Goal: Complete application form: Complete application form

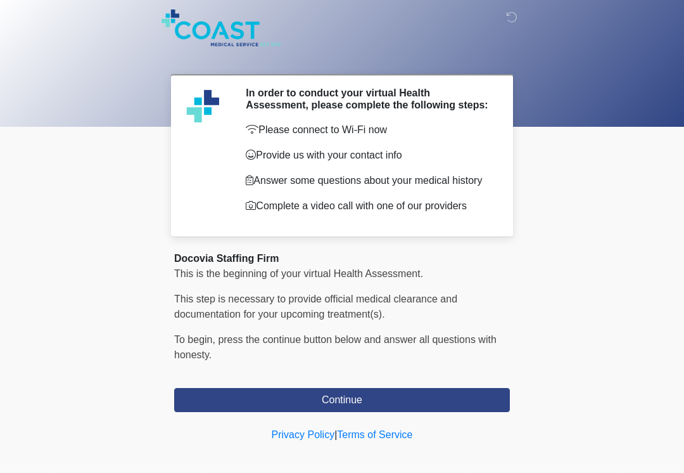
click at [381, 412] on button "Continue" at bounding box center [342, 400] width 336 height 24
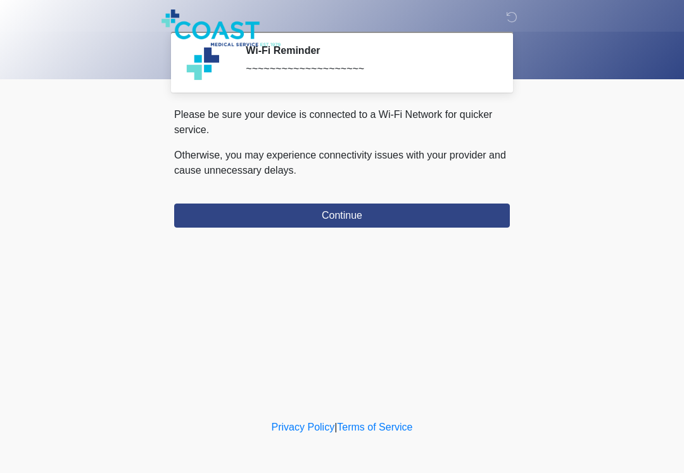
click at [411, 222] on button "Continue" at bounding box center [342, 215] width 336 height 24
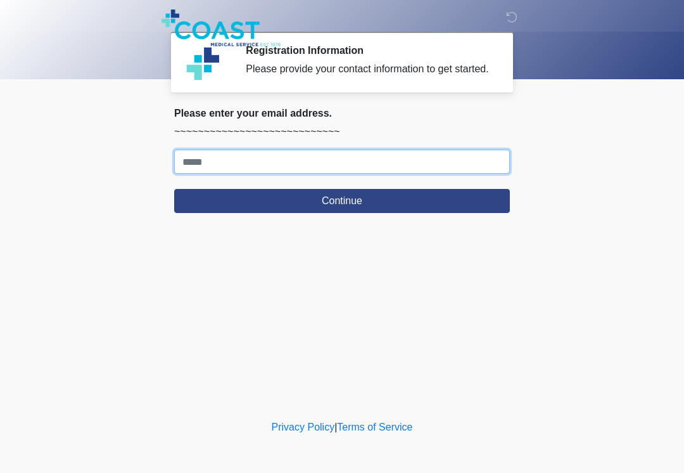
click at [448, 169] on input "Where should we email your response?" at bounding box center [342, 162] width 336 height 24
type input "**********"
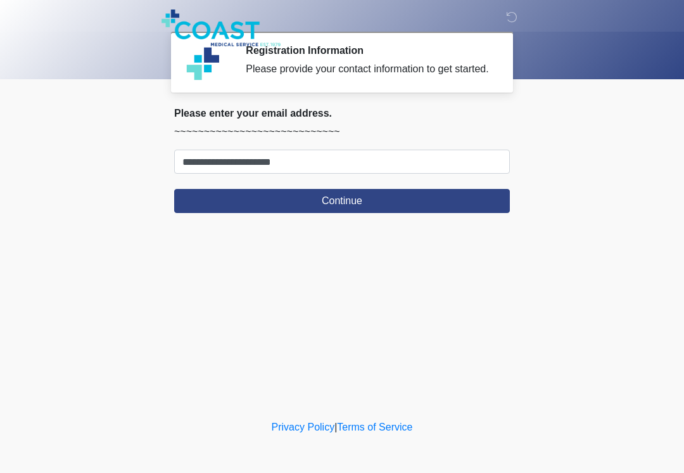
click at [443, 212] on button "Continue" at bounding box center [342, 201] width 336 height 24
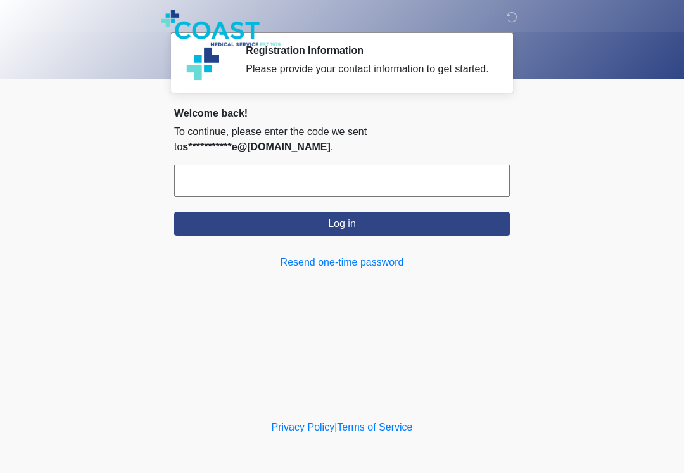
click at [323, 192] on input "text" at bounding box center [342, 181] width 336 height 32
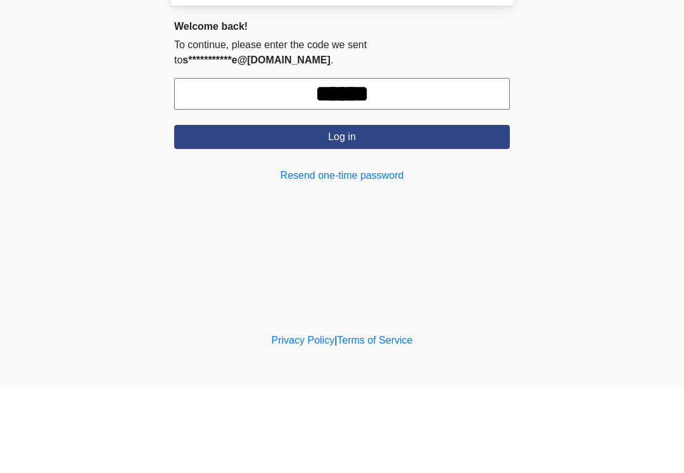
type input "******"
click at [387, 212] on button "Log in" at bounding box center [342, 224] width 336 height 24
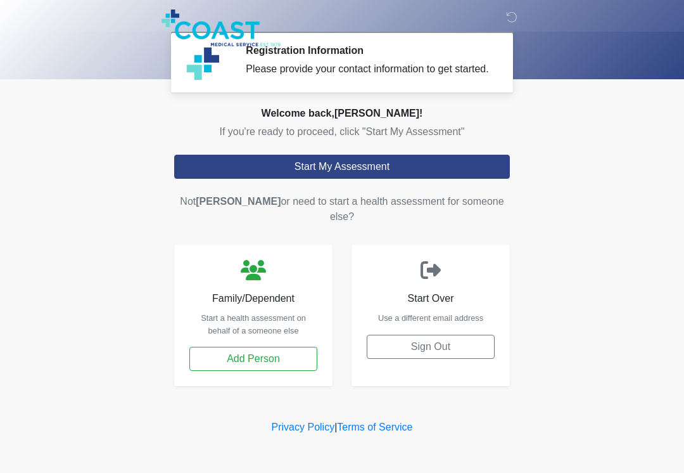
click at [389, 179] on button "Start My Assessment" at bounding box center [342, 167] width 336 height 24
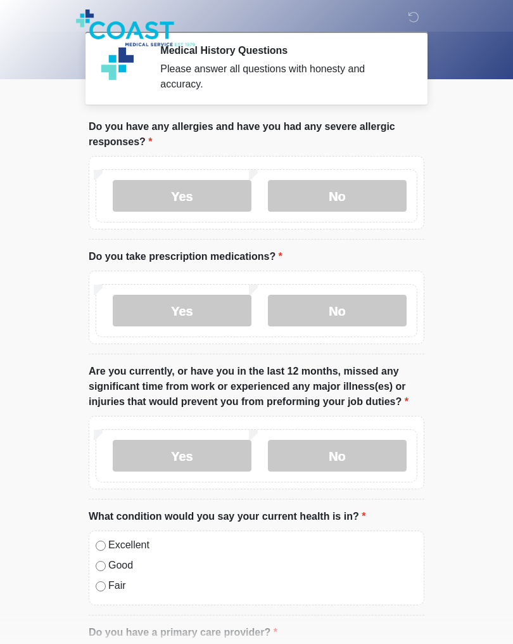
click at [184, 203] on label "Yes" at bounding box center [182, 196] width 139 height 32
click at [208, 313] on label "Yes" at bounding box center [182, 311] width 139 height 32
click at [224, 454] on label "Yes" at bounding box center [182, 456] width 139 height 32
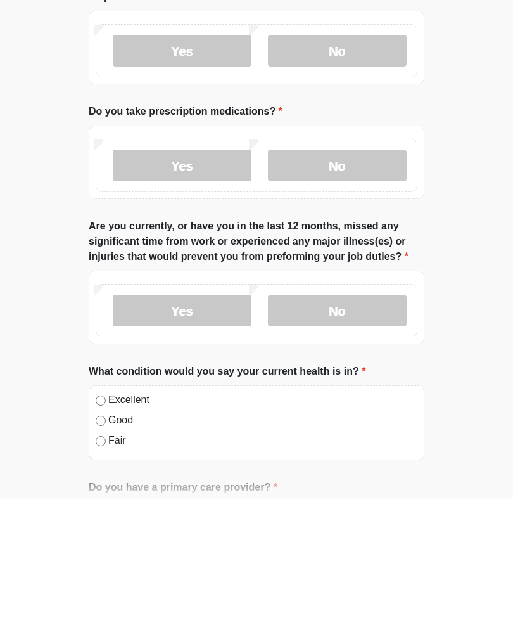
scroll to position [22, 0]
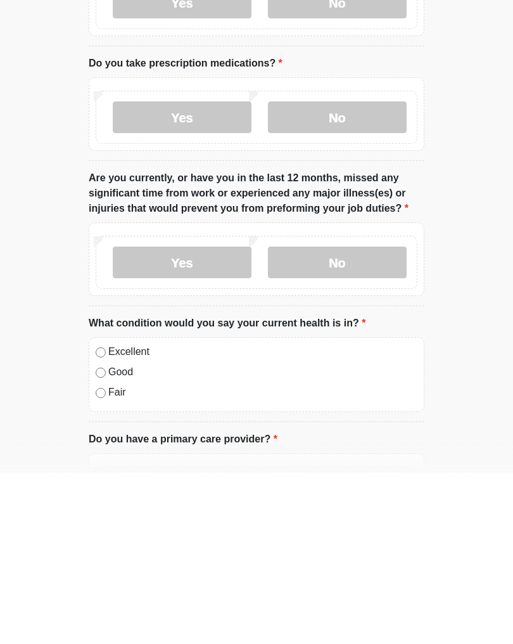
click at [113, 472] on label "Excellent" at bounding box center [262, 522] width 309 height 15
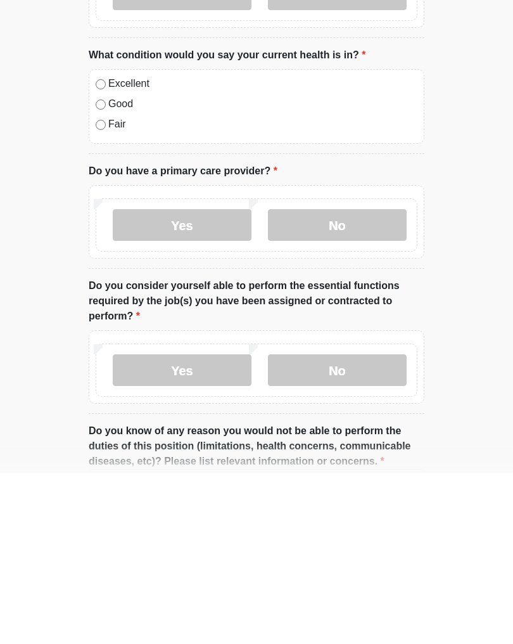
scroll to position [295, 0]
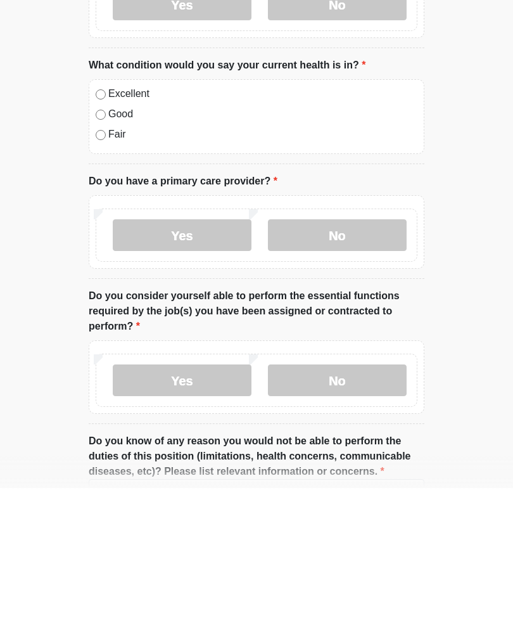
click at [212, 375] on label "Yes" at bounding box center [182, 391] width 139 height 32
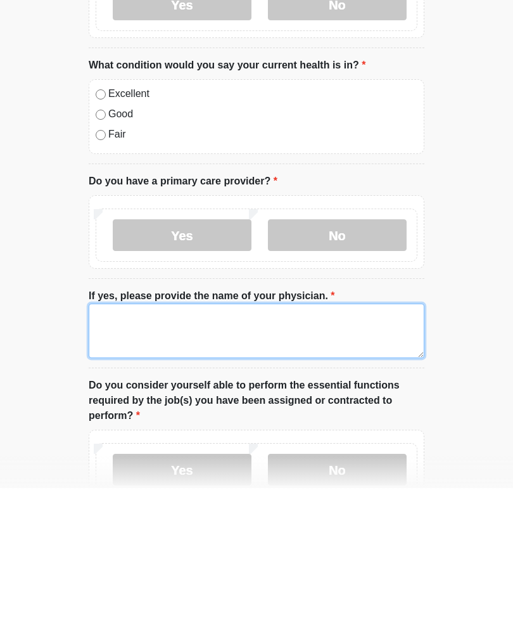
click at [295, 459] on textarea "If yes, please provide the name of your physician." at bounding box center [257, 486] width 336 height 54
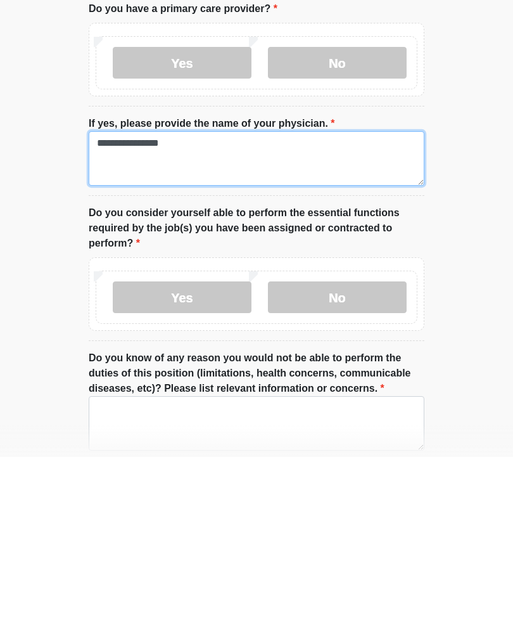
type textarea "**********"
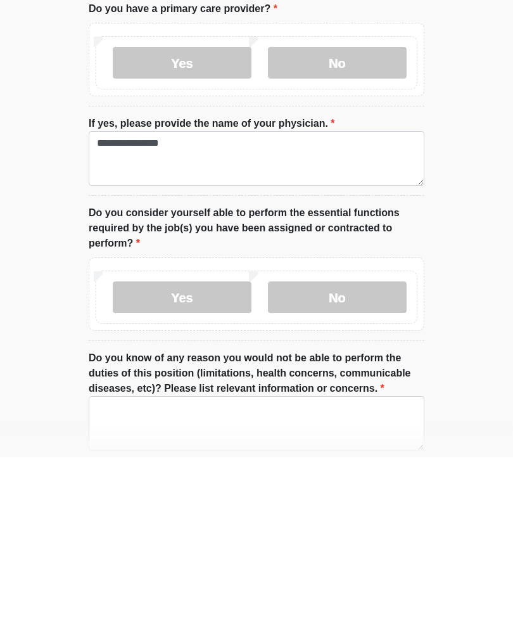
click at [214, 468] on label "Yes" at bounding box center [182, 484] width 139 height 32
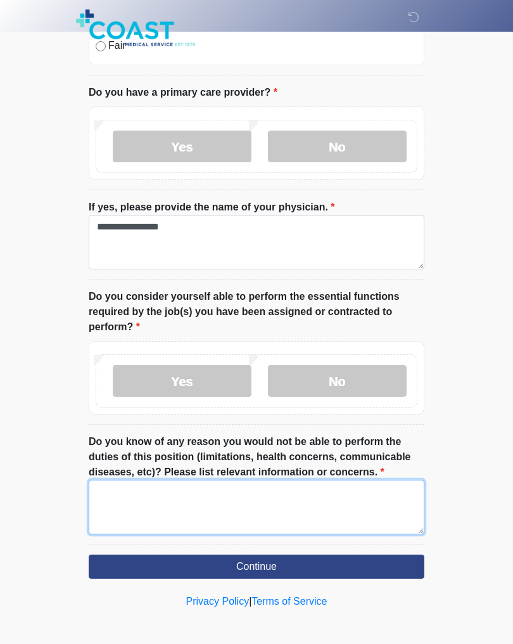
click at [367, 472] on textarea "Do you know of any reason you would not be able to perform the duties of this p…" at bounding box center [257, 507] width 336 height 54
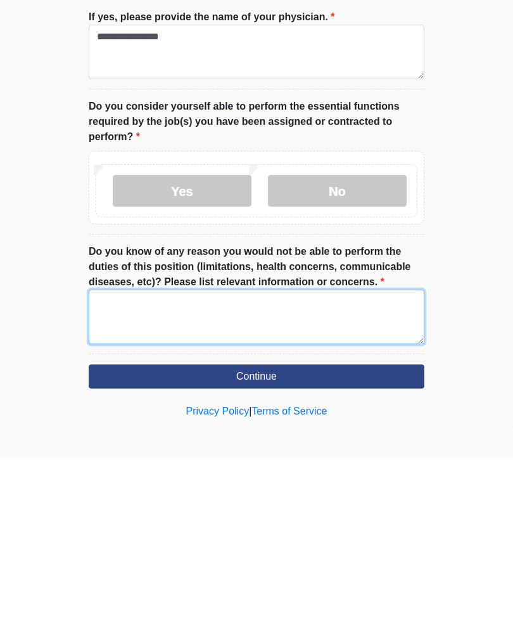
type textarea "*"
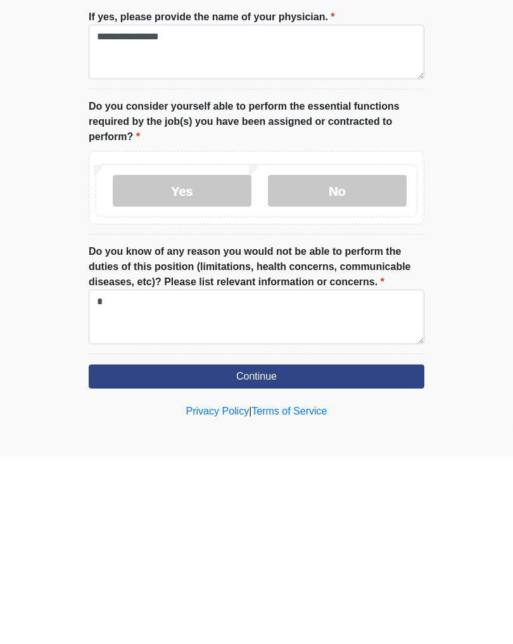
click at [299, 472] on button "Continue" at bounding box center [257, 563] width 336 height 24
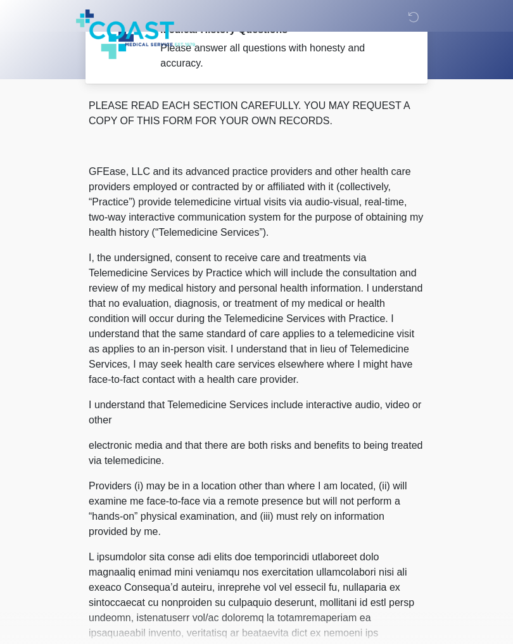
scroll to position [0, 0]
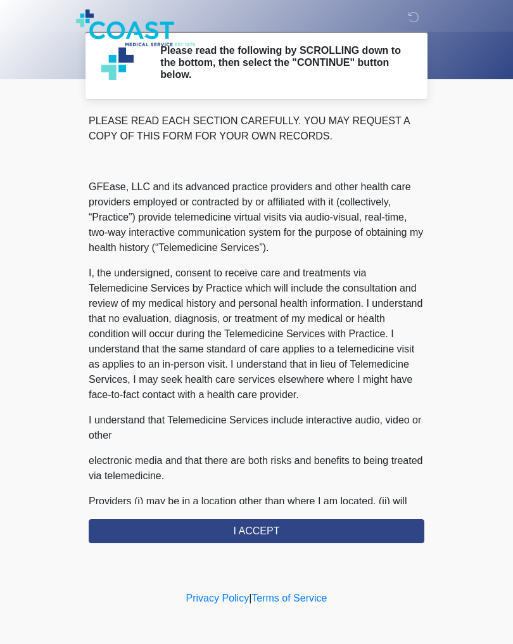
click at [308, 472] on button "I ACCEPT" at bounding box center [257, 531] width 336 height 24
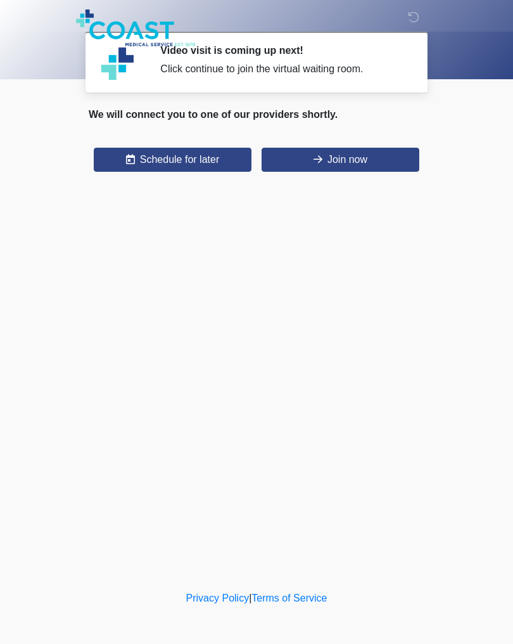
click at [331, 165] on button "Join now" at bounding box center [341, 160] width 158 height 24
